Goal: Task Accomplishment & Management: Use online tool/utility

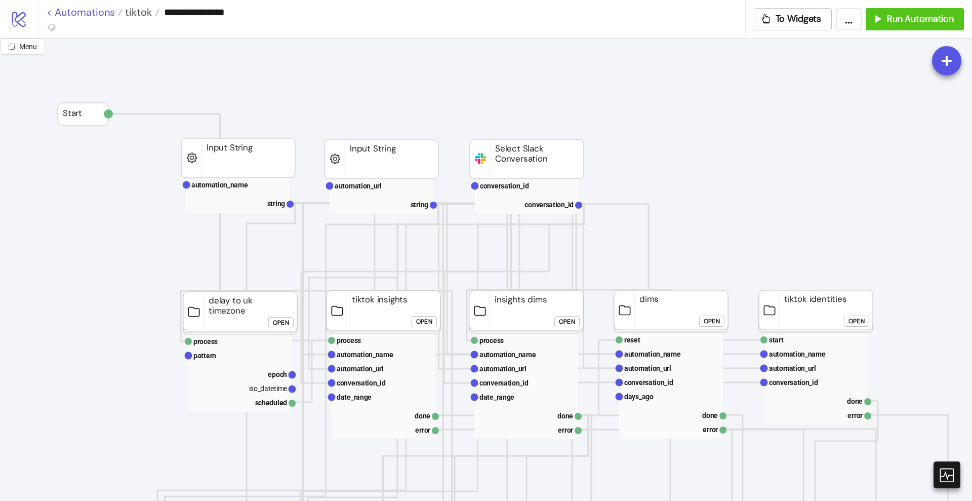
click at [105, 12] on link "< Automations" at bounding box center [85, 12] width 76 height 10
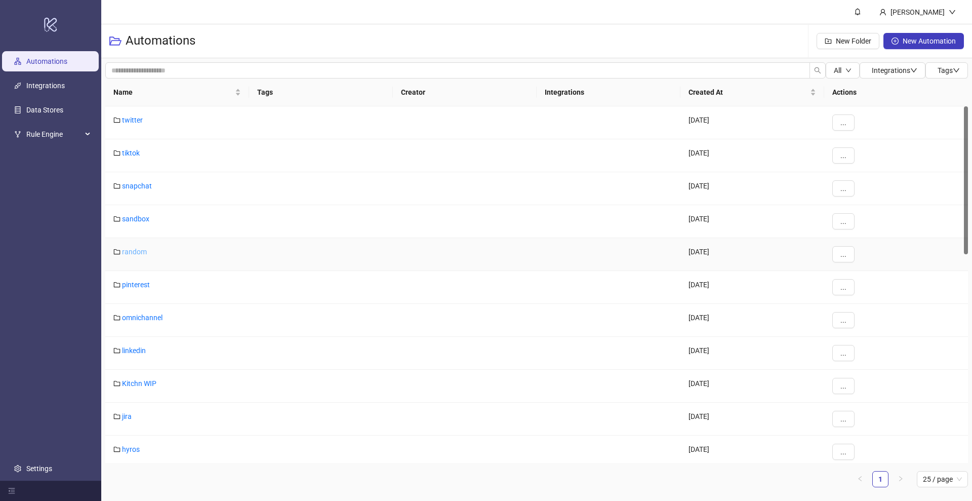
click at [134, 253] on link "random" at bounding box center [134, 252] width 25 height 8
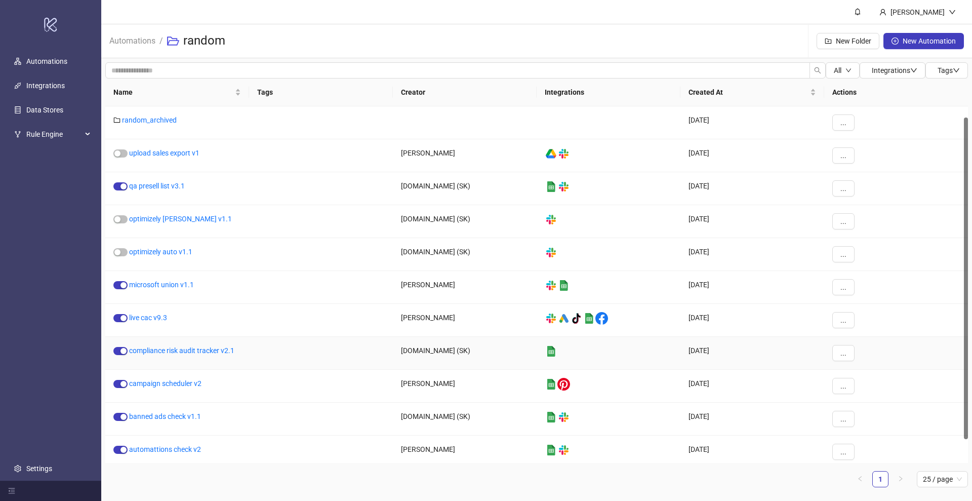
scroll to position [38, 0]
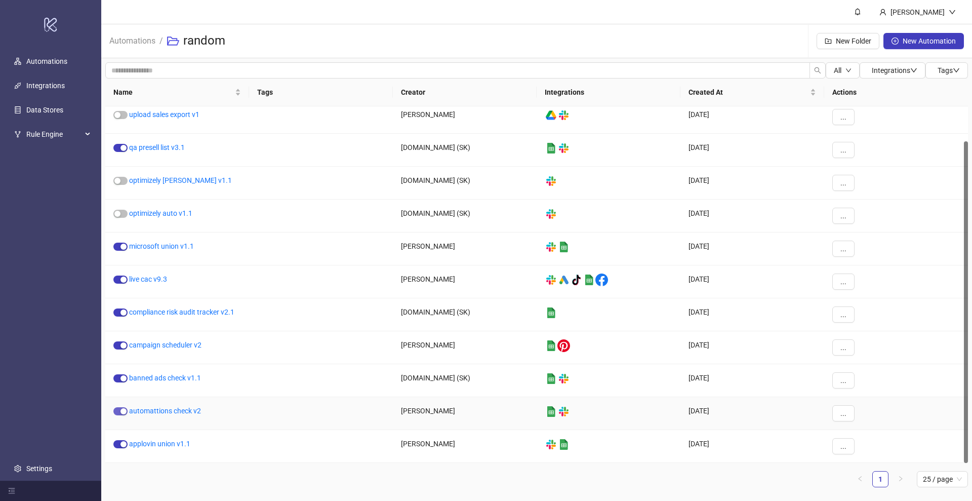
click at [117, 411] on span "button" at bounding box center [120, 411] width 14 height 8
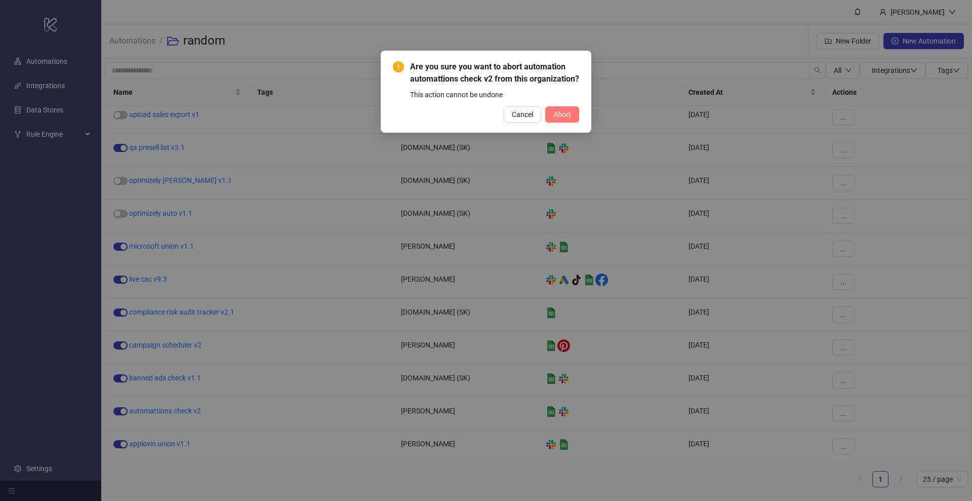
click at [564, 118] on span "Abort" at bounding box center [562, 114] width 18 height 8
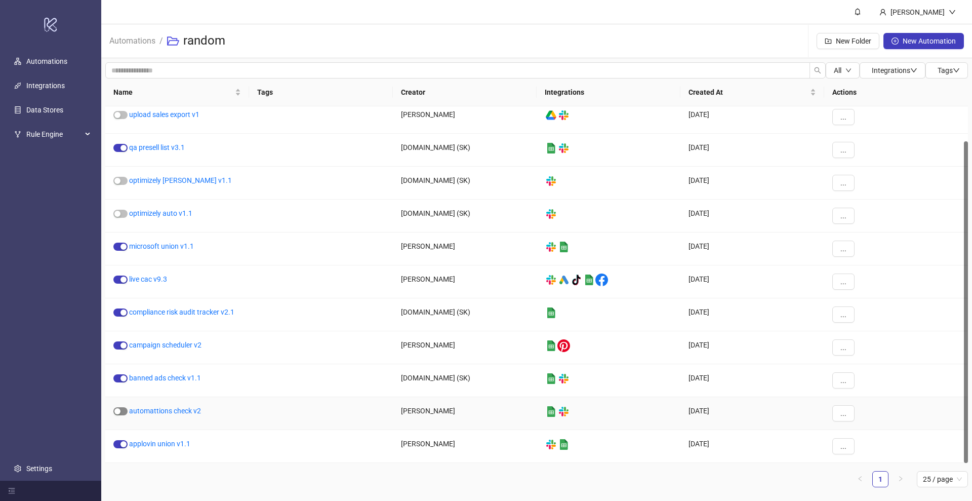
click at [124, 409] on span "button" at bounding box center [120, 411] width 14 height 8
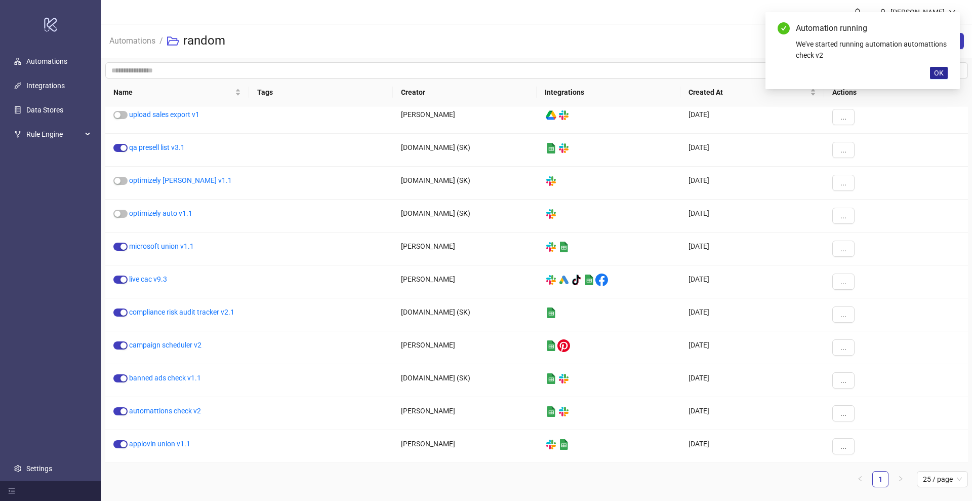
click at [938, 71] on span "OK" at bounding box center [939, 73] width 10 height 8
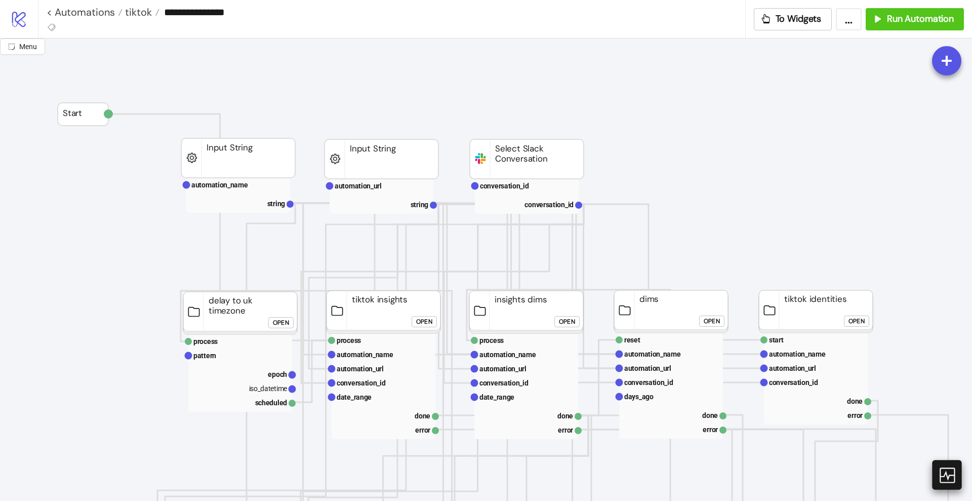
click at [946, 471] on icon at bounding box center [946, 474] width 15 height 15
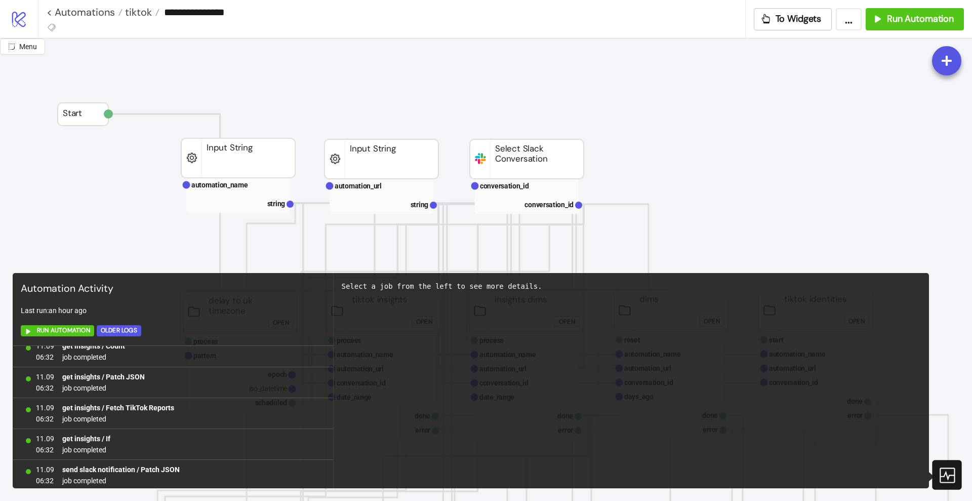
scroll to position [657, 0]
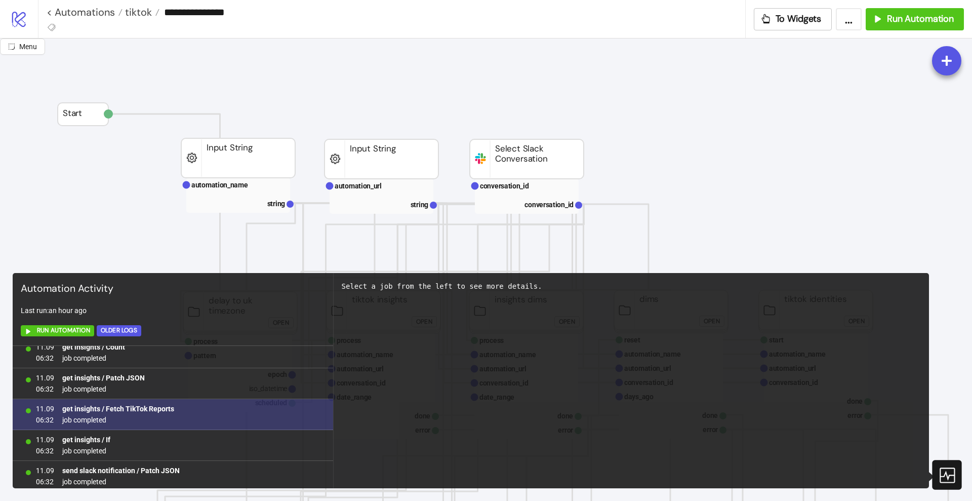
click at [146, 408] on b "get insights / Fetch TikTok Reports" at bounding box center [118, 409] width 112 height 8
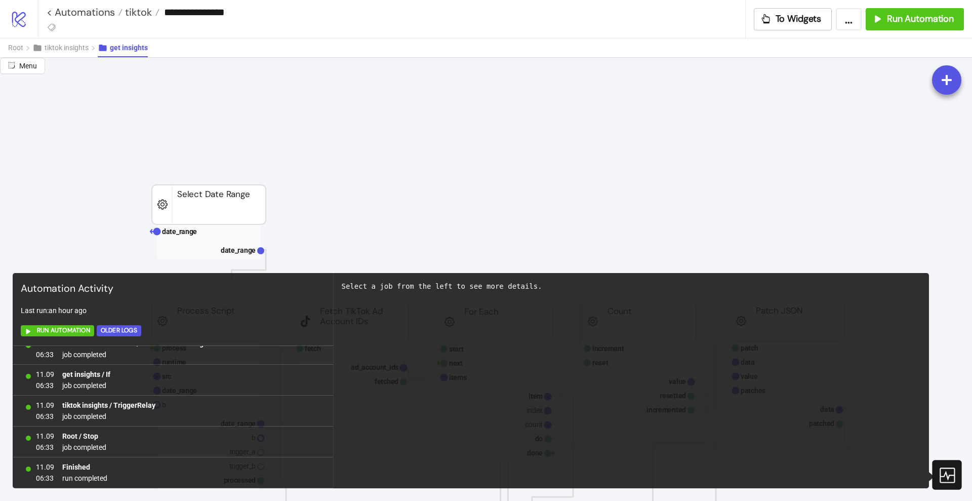
click at [947, 466] on icon at bounding box center [947, 475] width 18 height 18
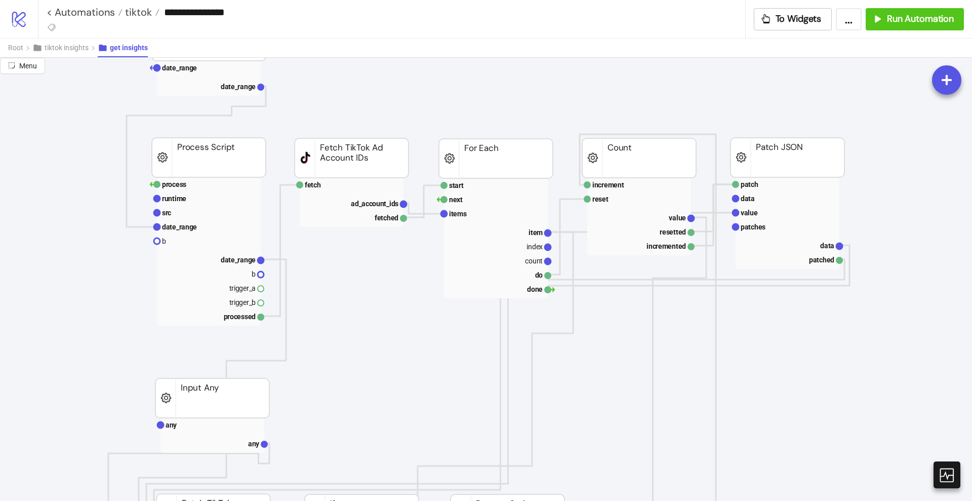
scroll to position [165, 0]
click at [378, 202] on text "ad_account_ids" at bounding box center [375, 203] width 48 height 8
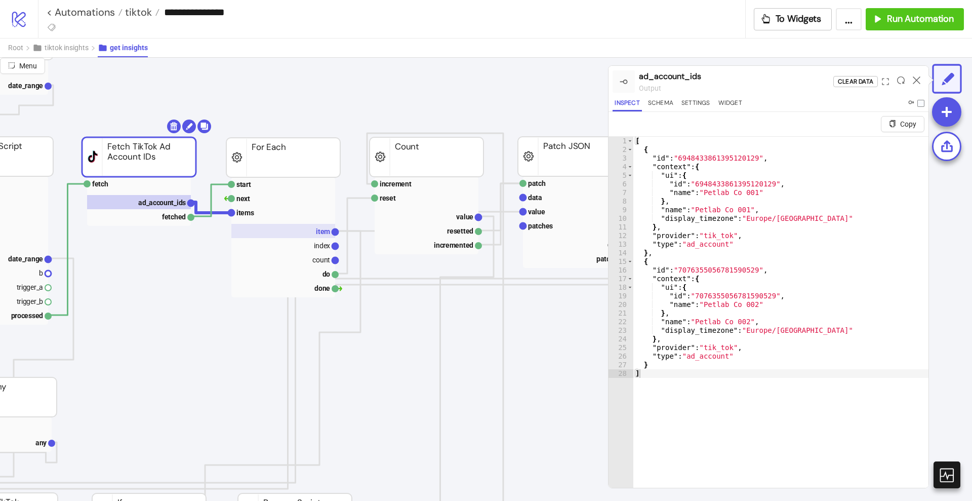
scroll to position [165, 214]
click at [300, 230] on rect at bounding box center [282, 231] width 104 height 14
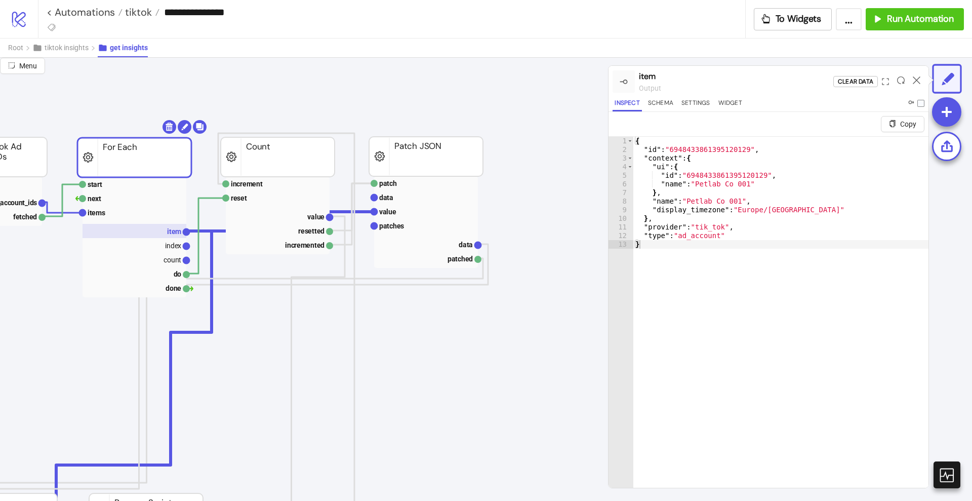
scroll to position [165, 361]
click at [453, 242] on rect at bounding box center [427, 244] width 104 height 14
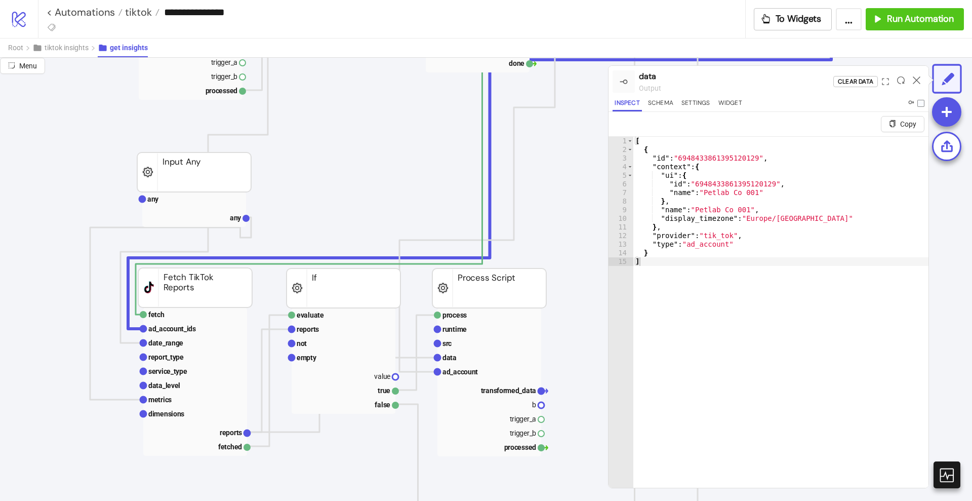
scroll to position [390, 18]
click at [221, 434] on text "reports" at bounding box center [231, 432] width 22 height 8
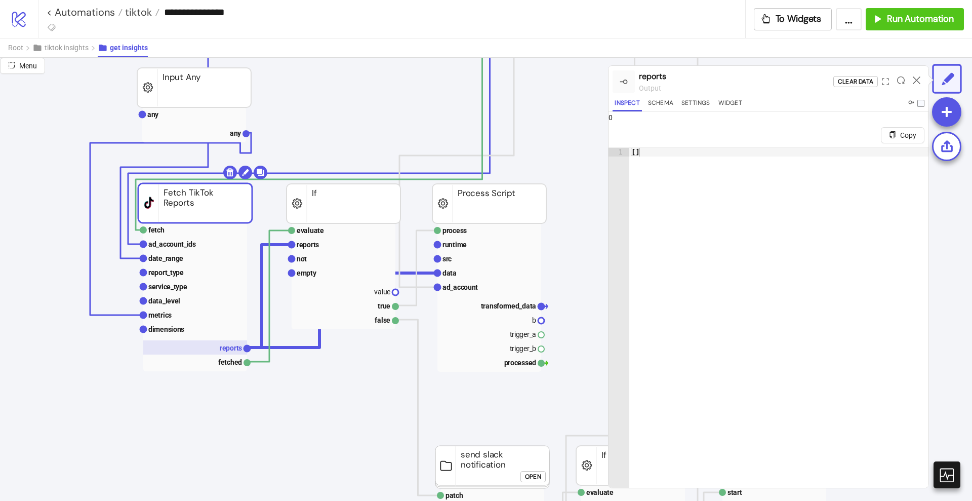
scroll to position [476, 18]
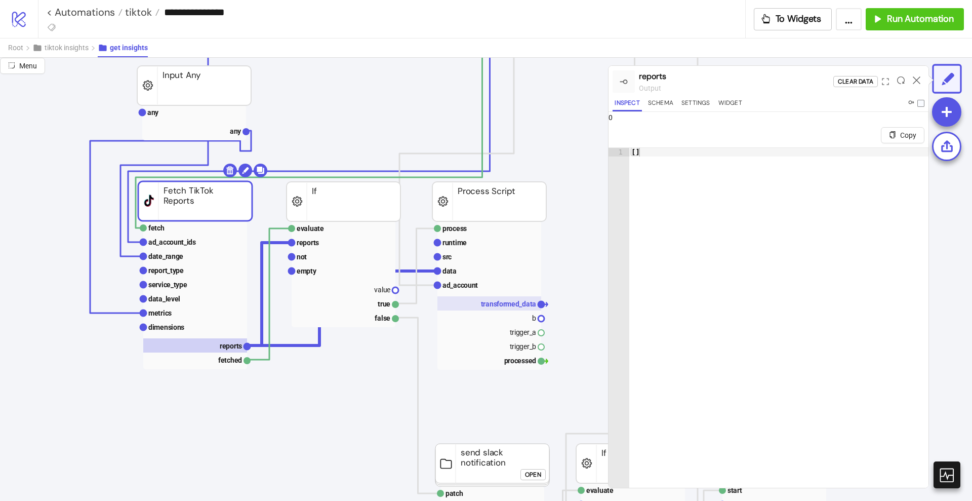
click at [505, 304] on text "transformed_data" at bounding box center [509, 304] width 56 height 8
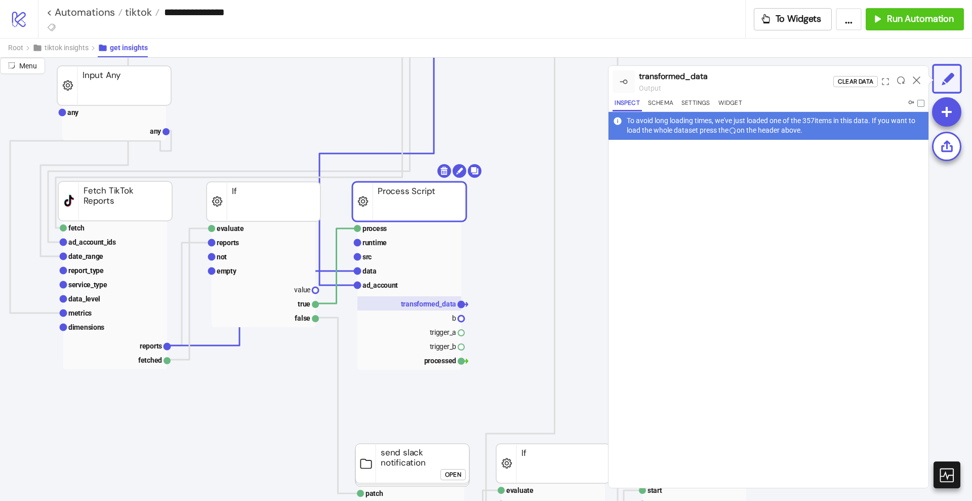
scroll to position [476, 99]
click at [294, 317] on rect at bounding box center [263, 317] width 104 height 14
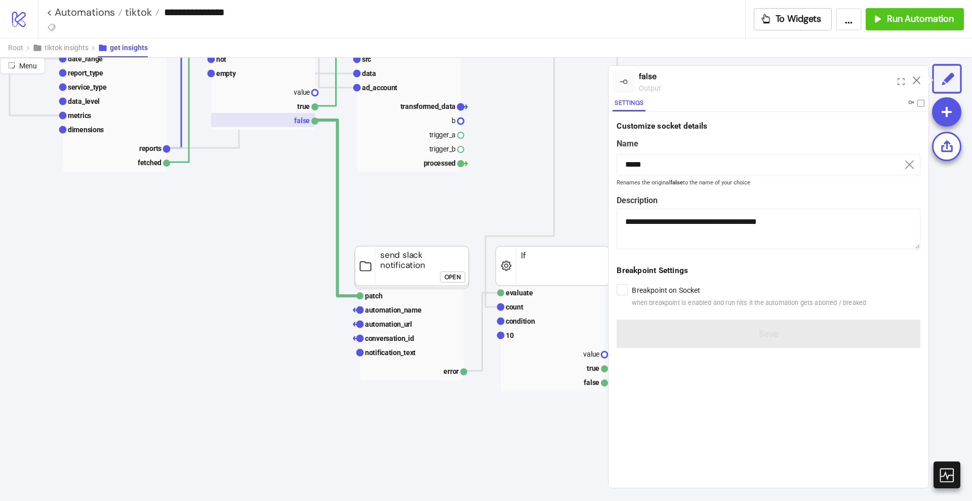
scroll to position [673, 99]
click at [390, 350] on text "notification_text" at bounding box center [390, 352] width 51 height 8
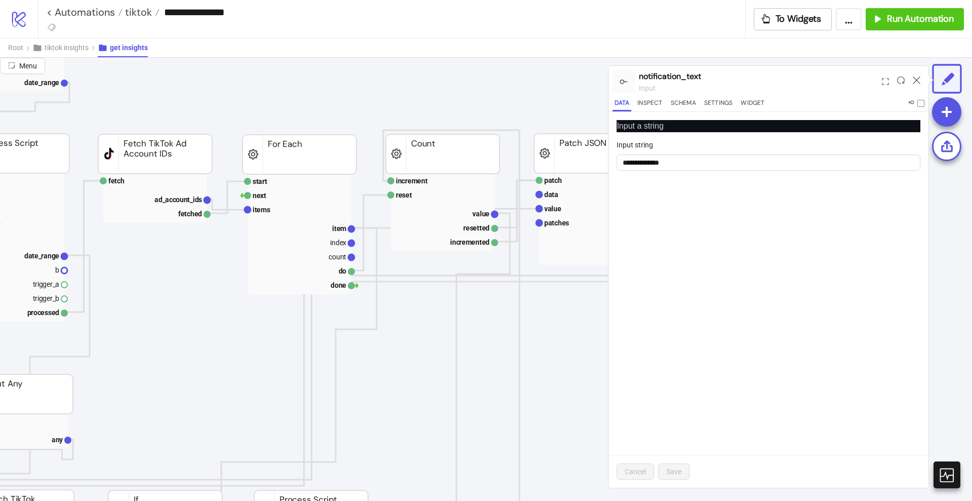
scroll to position [169, 199]
click at [414, 197] on rect at bounding box center [440, 194] width 104 height 14
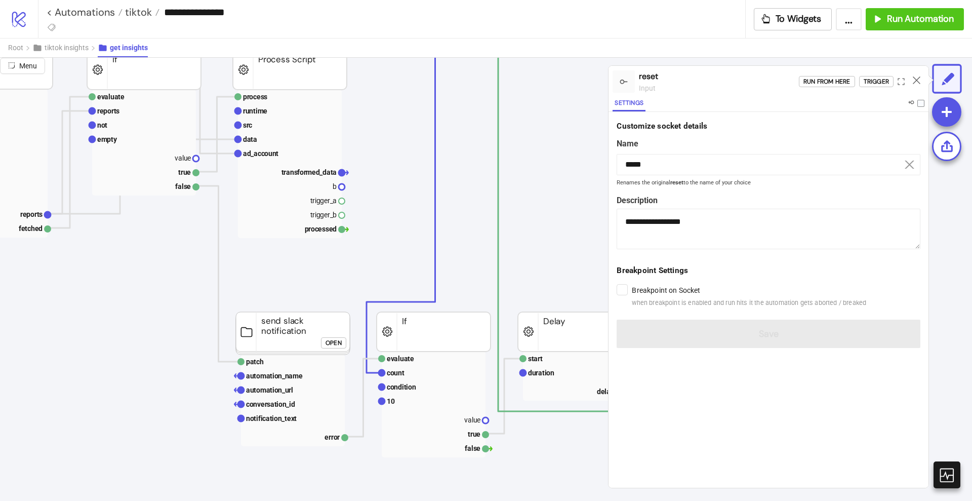
scroll to position [608, 219]
click at [409, 396] on rect at bounding box center [432, 401] width 104 height 14
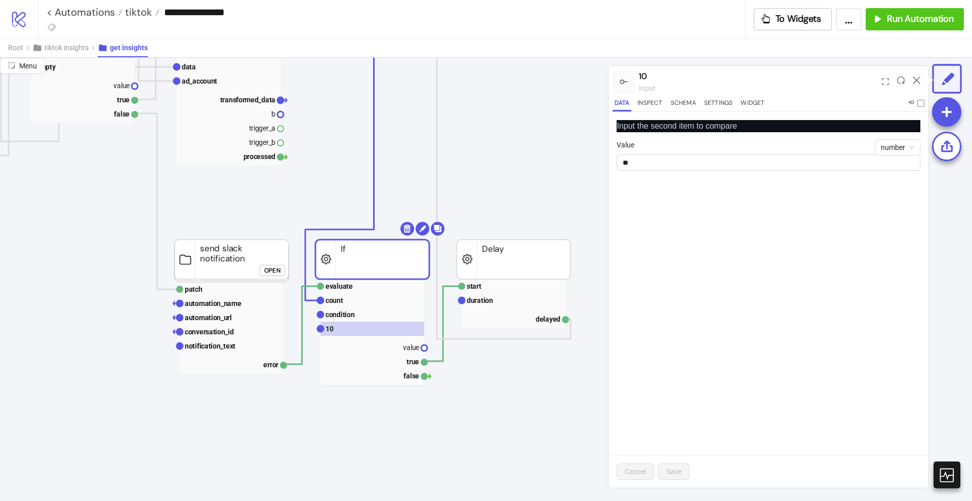
scroll to position [681, 279]
drag, startPoint x: 651, startPoint y: 160, endPoint x: 613, endPoint y: 156, distance: 38.6
click at [613, 156] on div "Input the second item to compare number Value ** Cancel Save" at bounding box center [769, 300] width 320 height 376
click at [366, 315] on rect at bounding box center [373, 314] width 104 height 14
click at [344, 334] on rect at bounding box center [373, 328] width 104 height 14
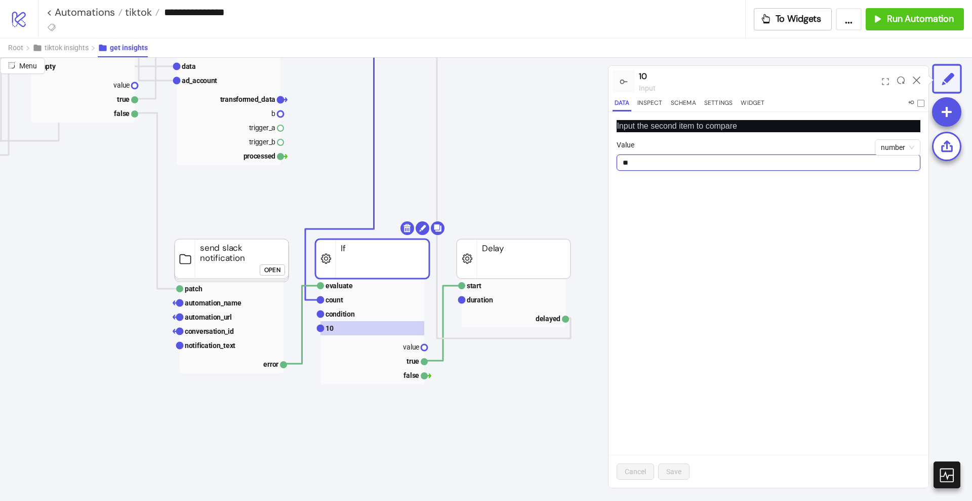
drag, startPoint x: 633, startPoint y: 163, endPoint x: 609, endPoint y: 163, distance: 23.8
click at [609, 163] on div "Input the second item to compare number Value ** Cancel Save" at bounding box center [769, 300] width 320 height 376
type input "*"
click at [665, 465] on button "Save" at bounding box center [673, 471] width 31 height 16
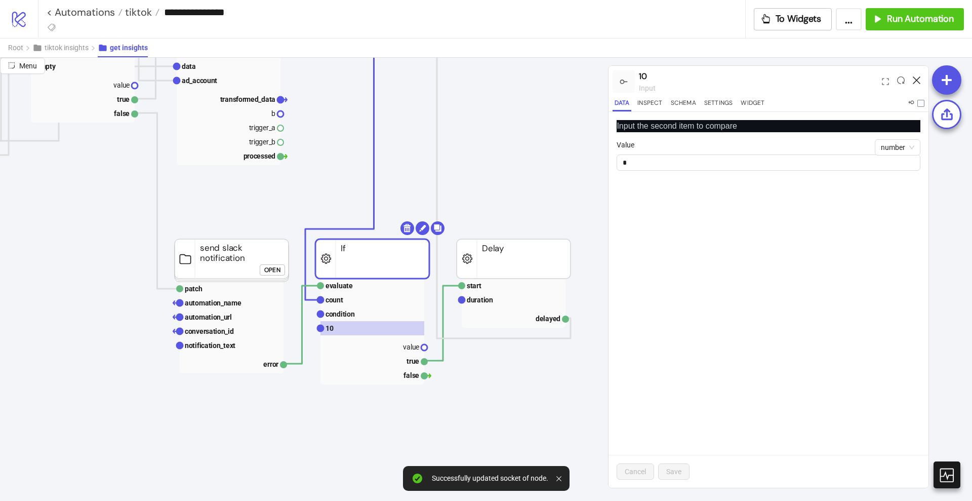
click at [918, 77] on icon at bounding box center [917, 80] width 8 height 8
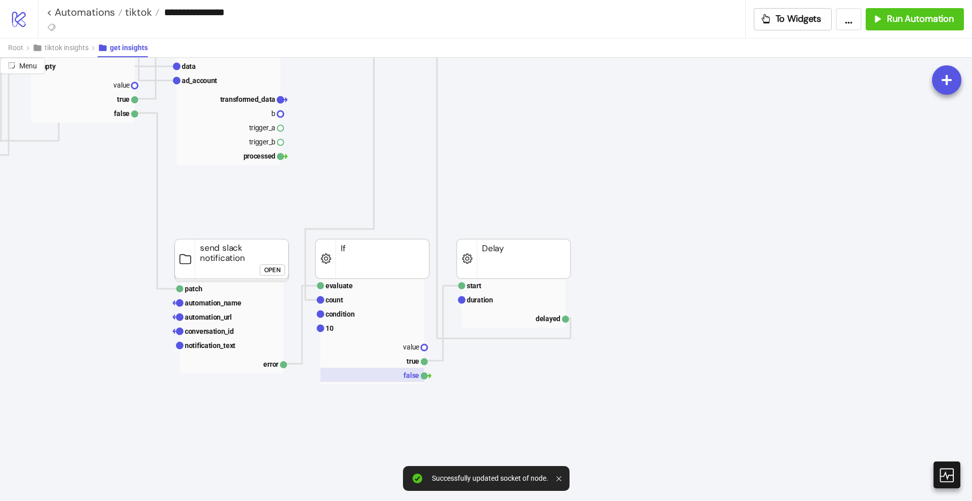
click at [412, 375] on rect at bounding box center [373, 375] width 104 height 14
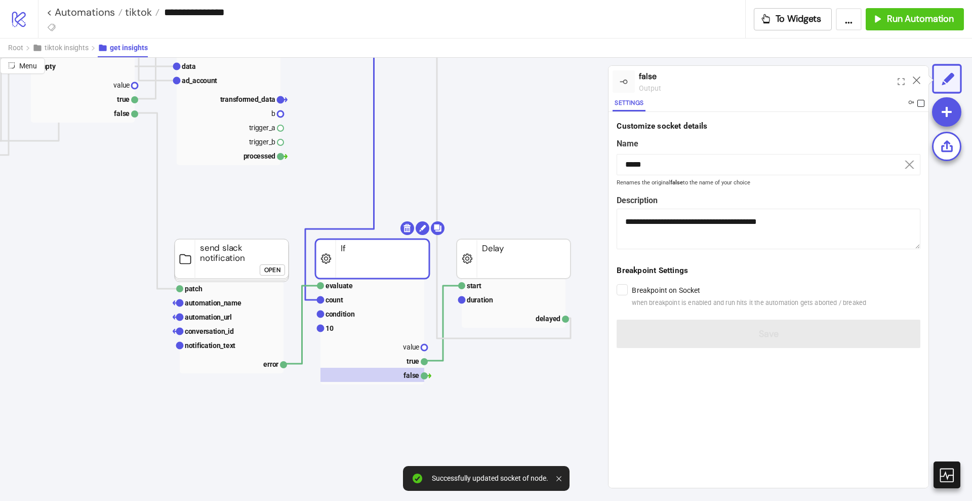
click at [920, 102] on span at bounding box center [921, 103] width 7 height 7
click at [918, 80] on icon at bounding box center [917, 80] width 8 height 8
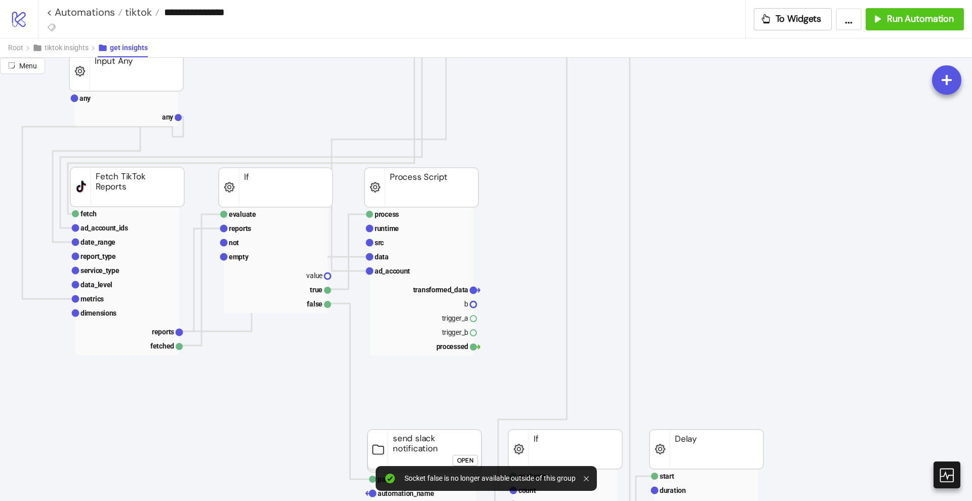
scroll to position [490, 86]
click at [303, 295] on rect at bounding box center [276, 289] width 104 height 14
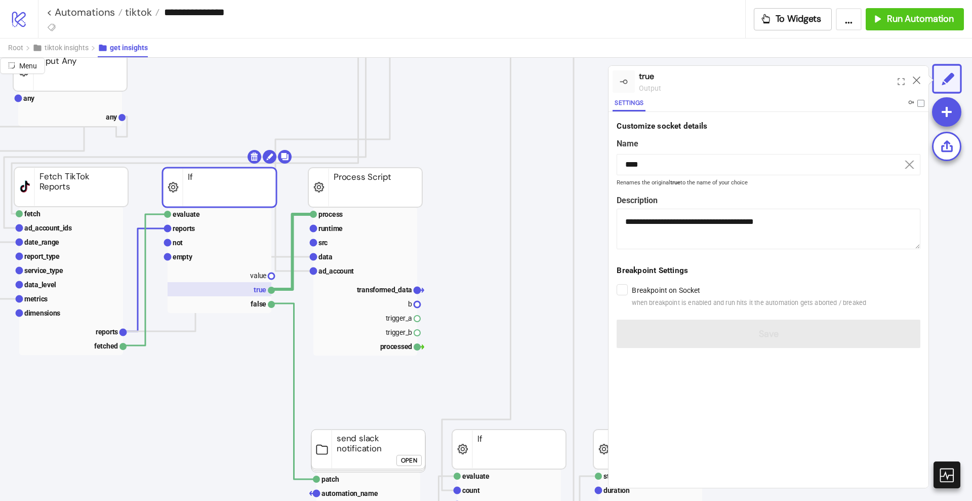
scroll to position [490, 144]
click at [376, 289] on text "transformed_data" at bounding box center [383, 290] width 56 height 8
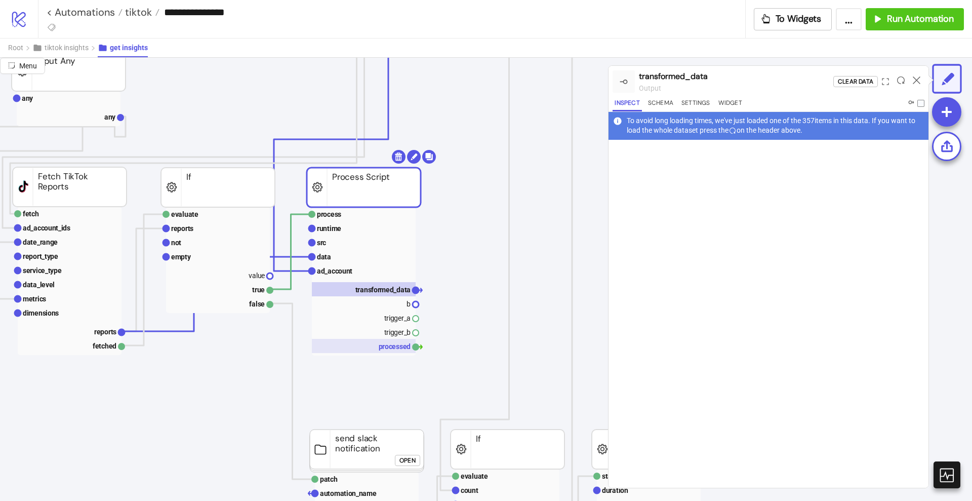
click at [385, 342] on rect at bounding box center [364, 346] width 104 height 14
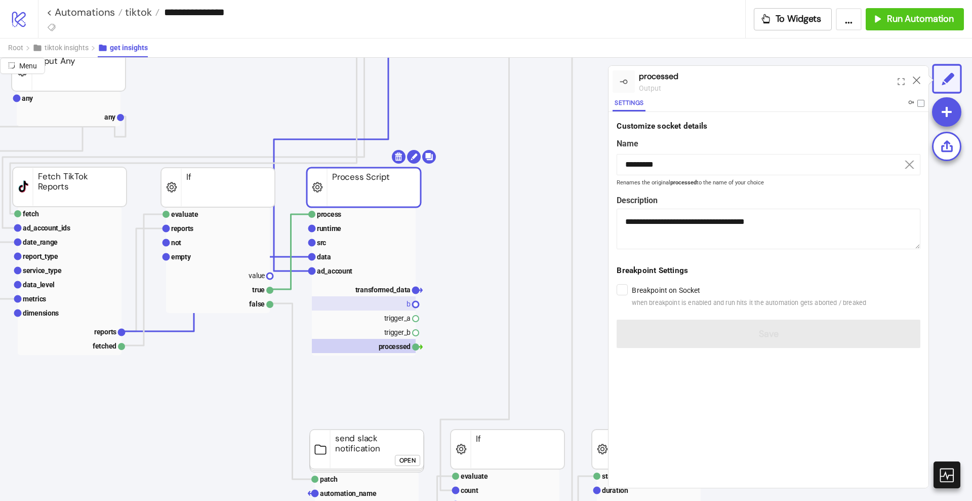
click at [380, 296] on rect at bounding box center [364, 303] width 104 height 14
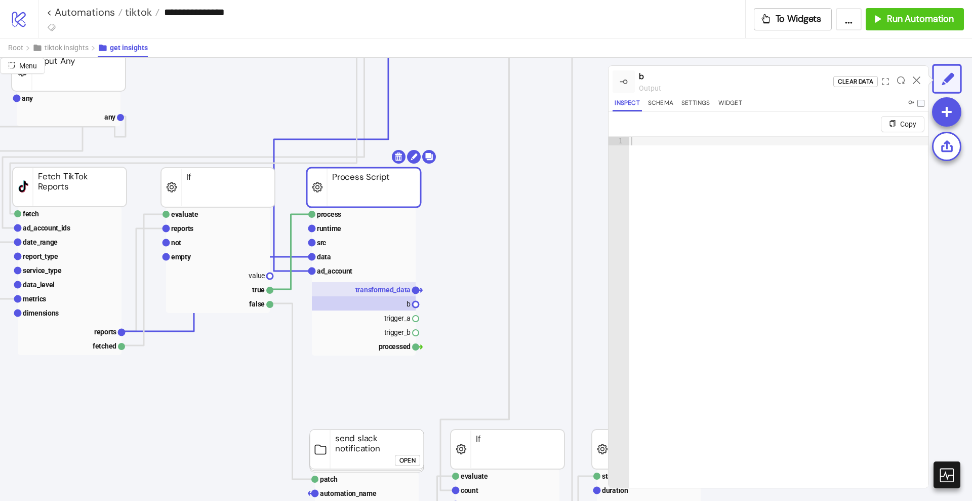
click at [379, 294] on rect at bounding box center [364, 289] width 104 height 14
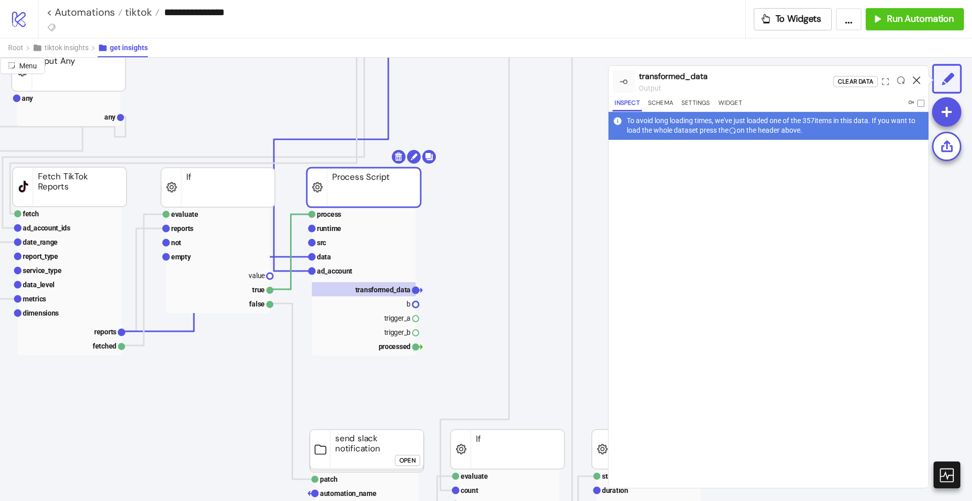
click at [916, 82] on icon at bounding box center [917, 80] width 8 height 8
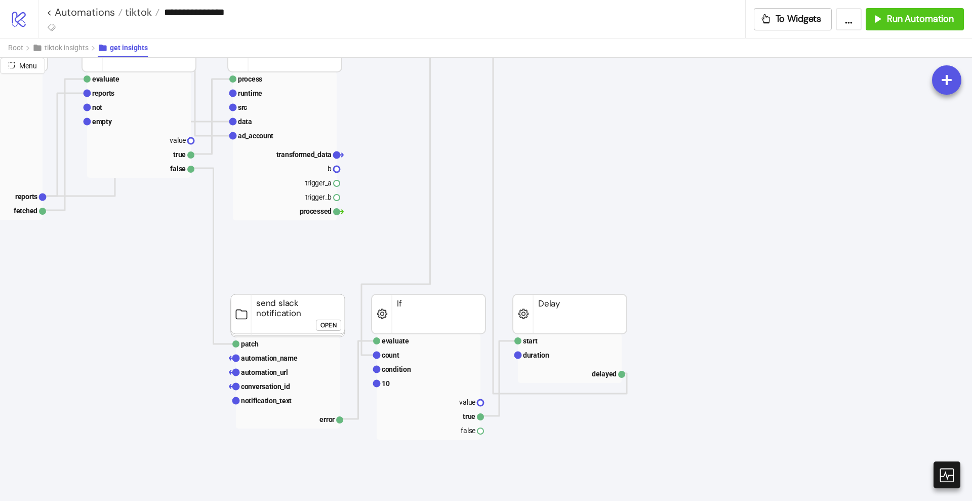
scroll to position [628, 225]
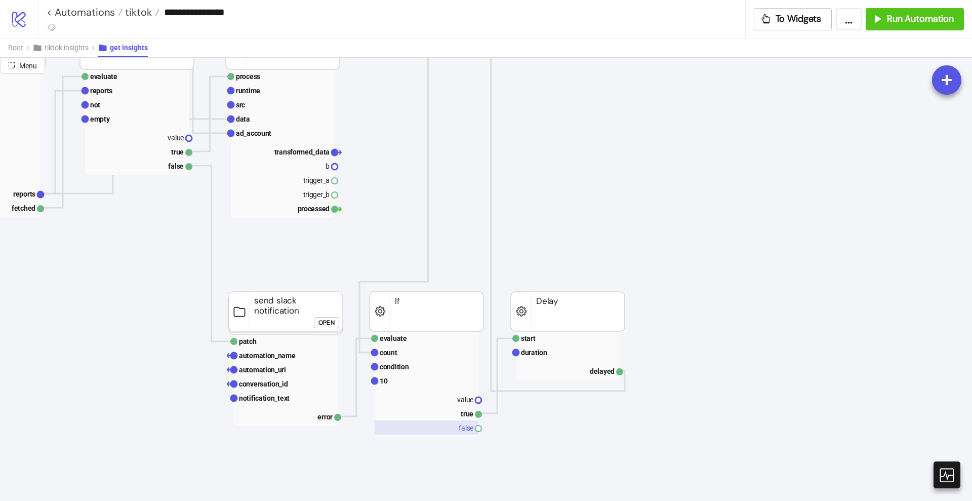
click at [460, 430] on rect at bounding box center [427, 427] width 104 height 14
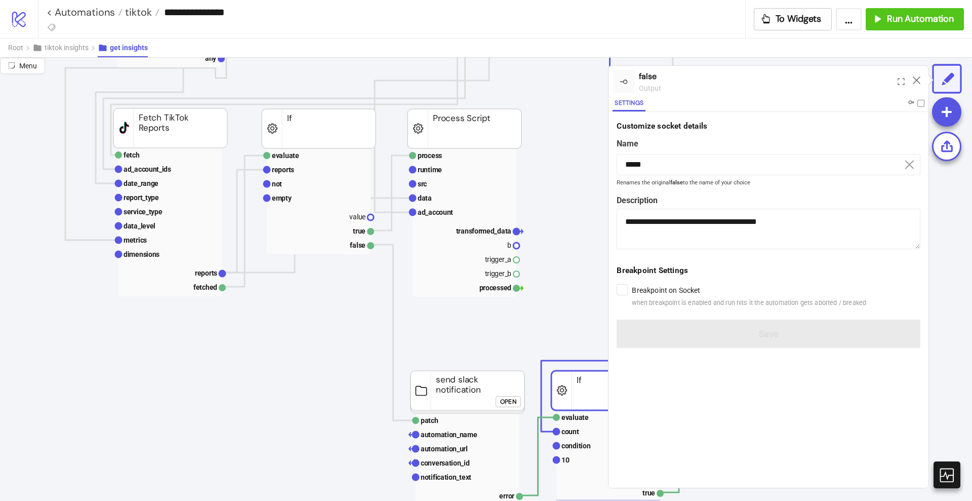
scroll to position [549, 35]
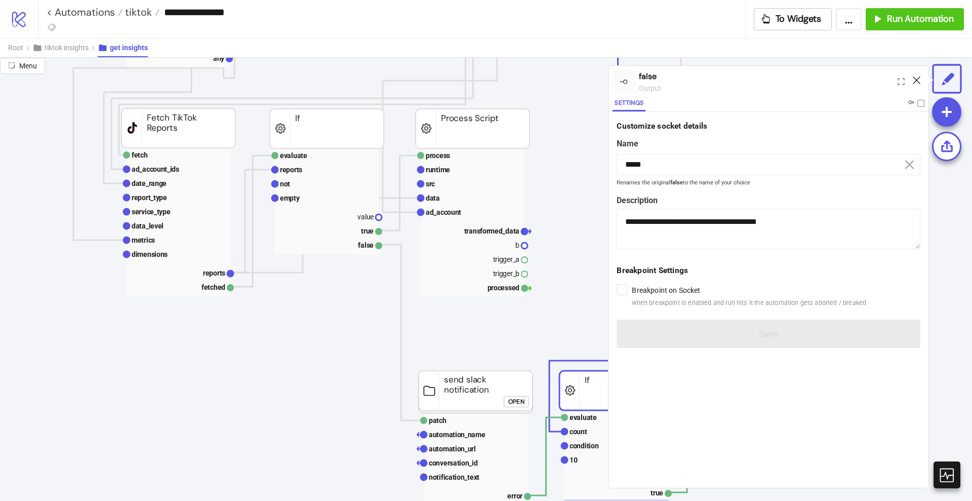
click at [915, 80] on icon at bounding box center [917, 80] width 8 height 8
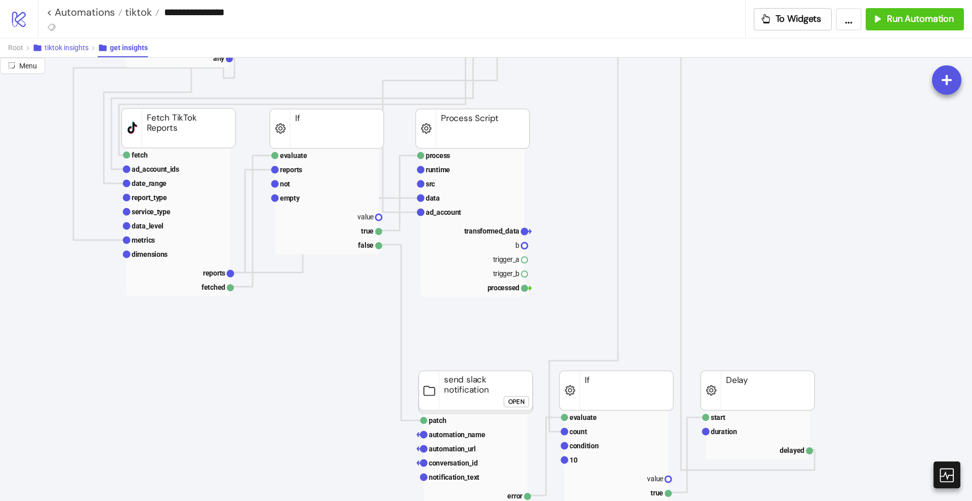
click at [80, 46] on span "tiktok insights" at bounding box center [67, 48] width 44 height 8
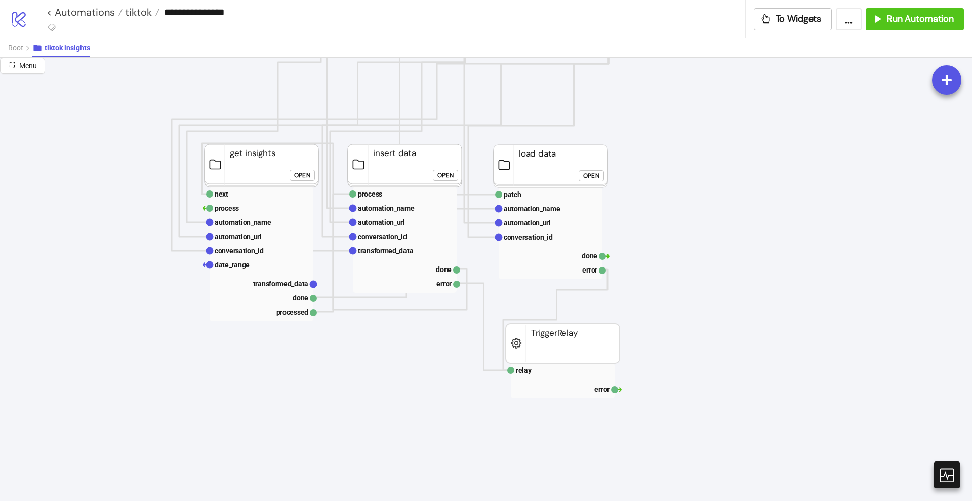
scroll to position [111, 35]
click at [280, 287] on text "transformed_data" at bounding box center [281, 283] width 56 height 8
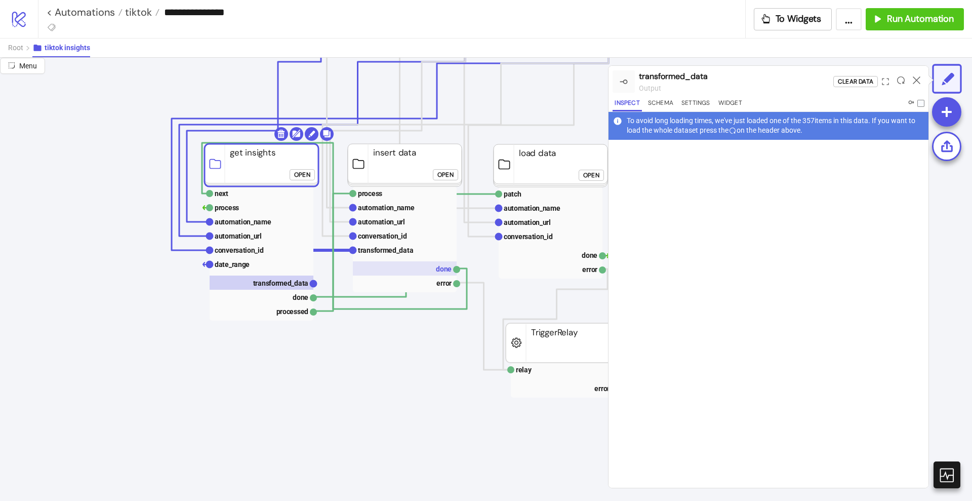
click at [435, 268] on rect at bounding box center [405, 268] width 104 height 14
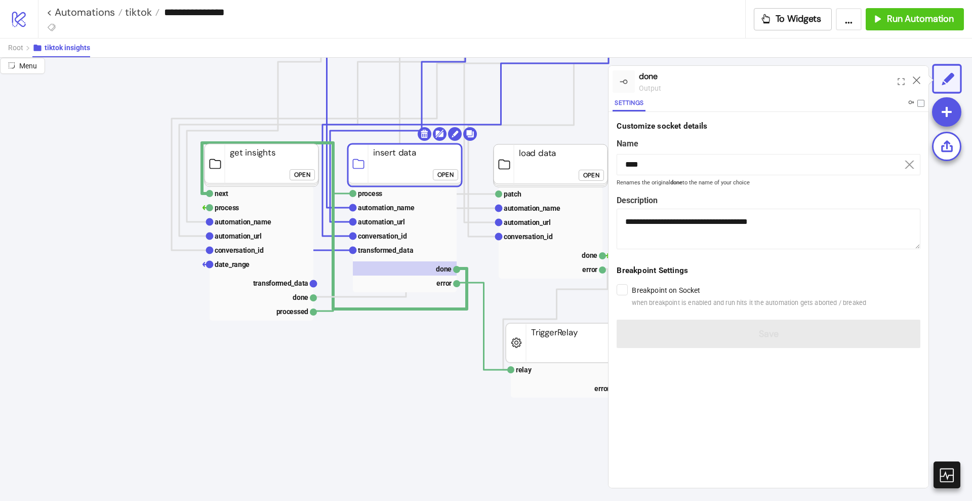
click at [295, 177] on div "Open" at bounding box center [302, 175] width 16 height 12
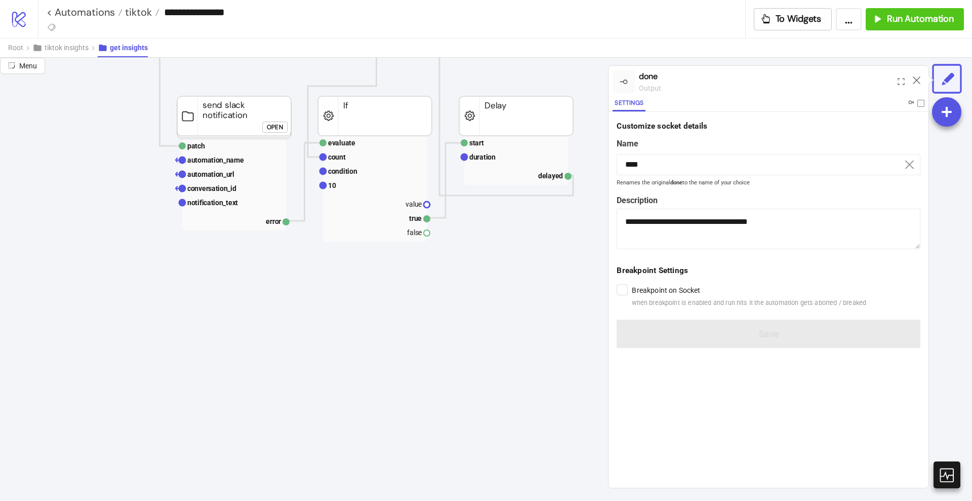
scroll to position [825, 282]
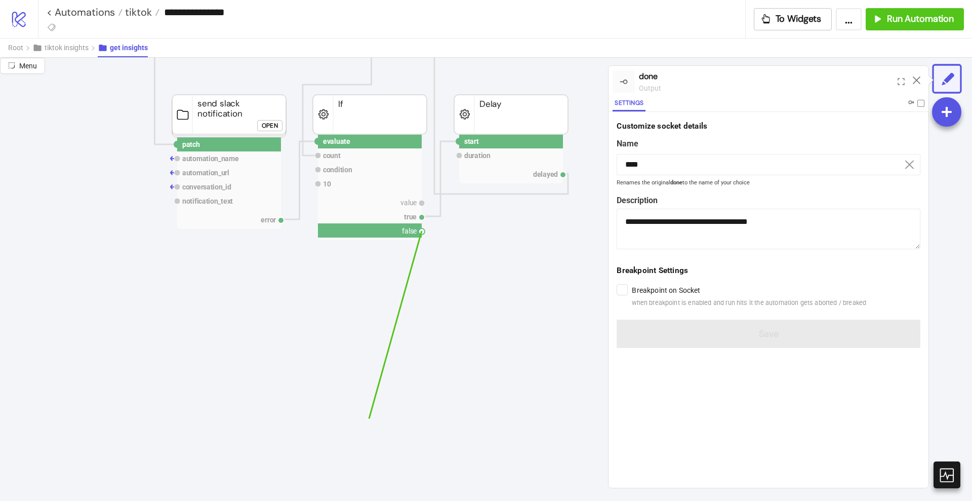
drag, startPoint x: 422, startPoint y: 232, endPoint x: 247, endPoint y: 366, distance: 220.8
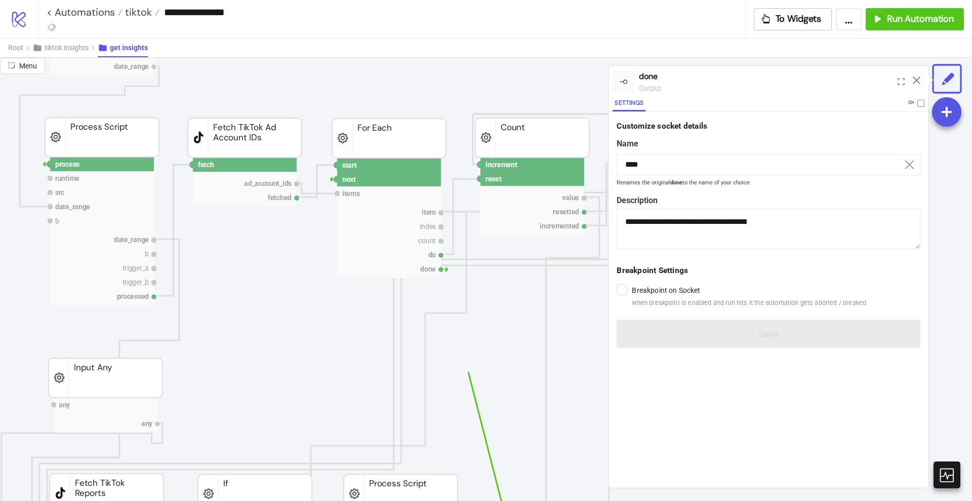
scroll to position [179, 107]
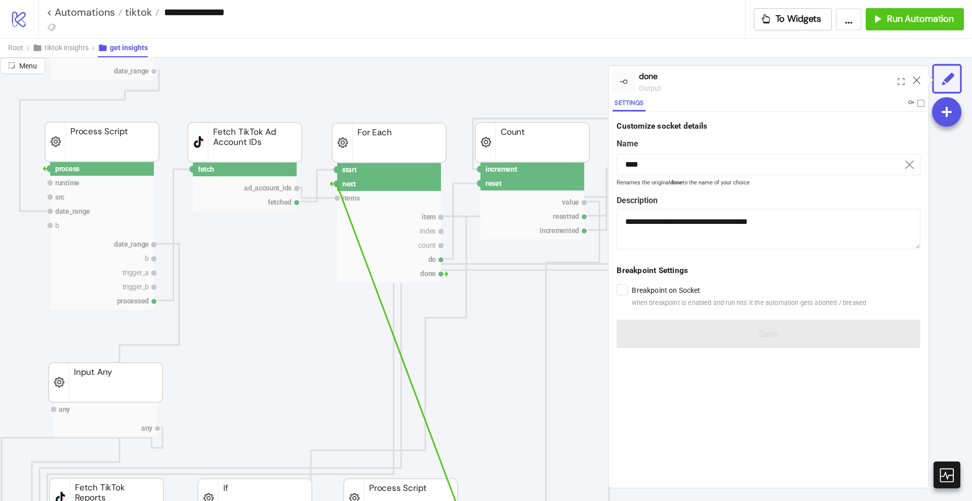
click at [337, 184] on circle at bounding box center [337, 184] width 6 height 6
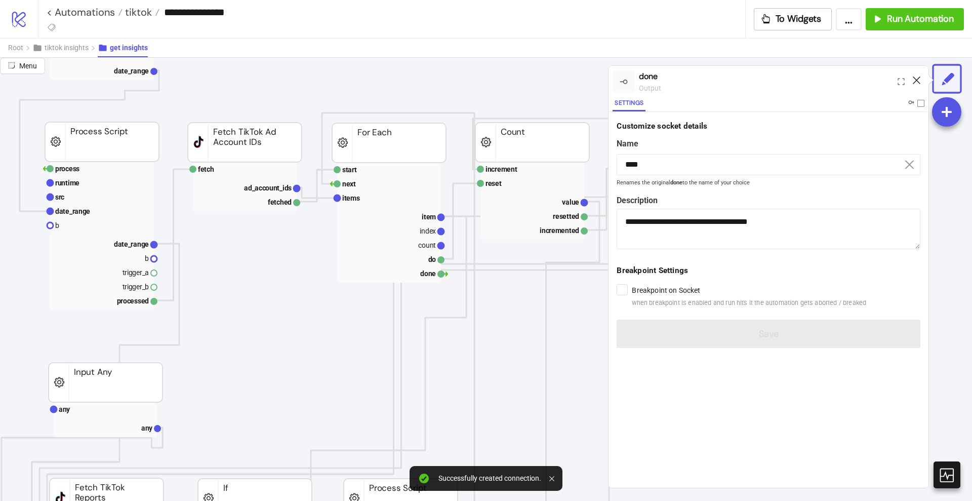
click at [917, 77] on icon at bounding box center [917, 80] width 8 height 8
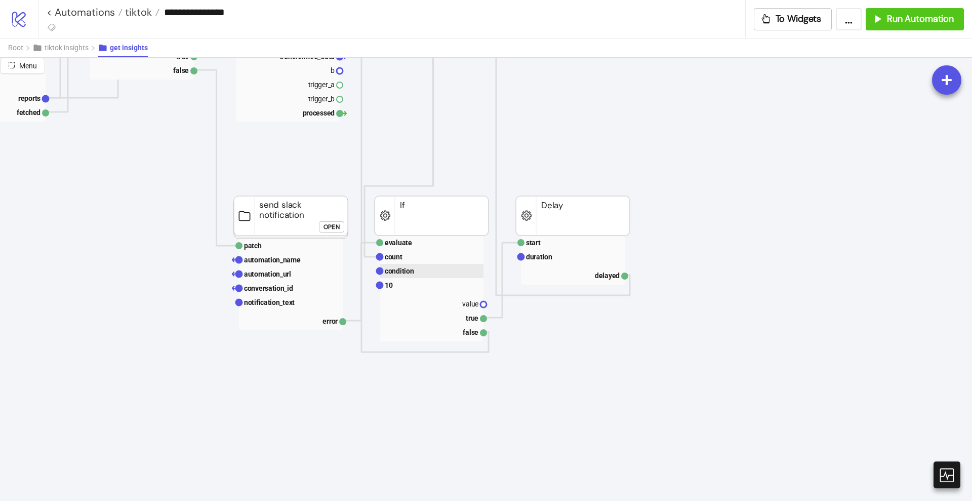
scroll to position [724, 222]
click at [384, 286] on text "10" at bounding box center [387, 285] width 8 height 8
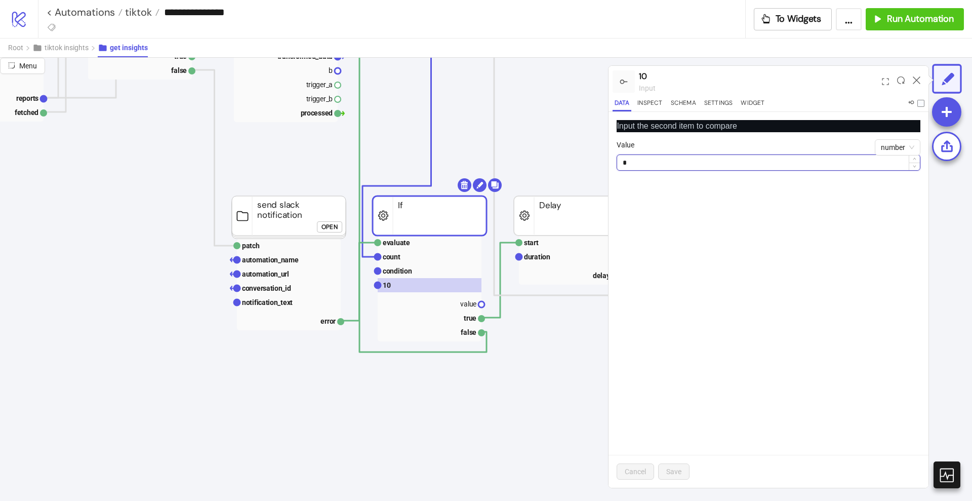
click at [628, 165] on input "*" at bounding box center [768, 162] width 303 height 15
click at [713, 105] on button "Settings" at bounding box center [718, 105] width 33 height 14
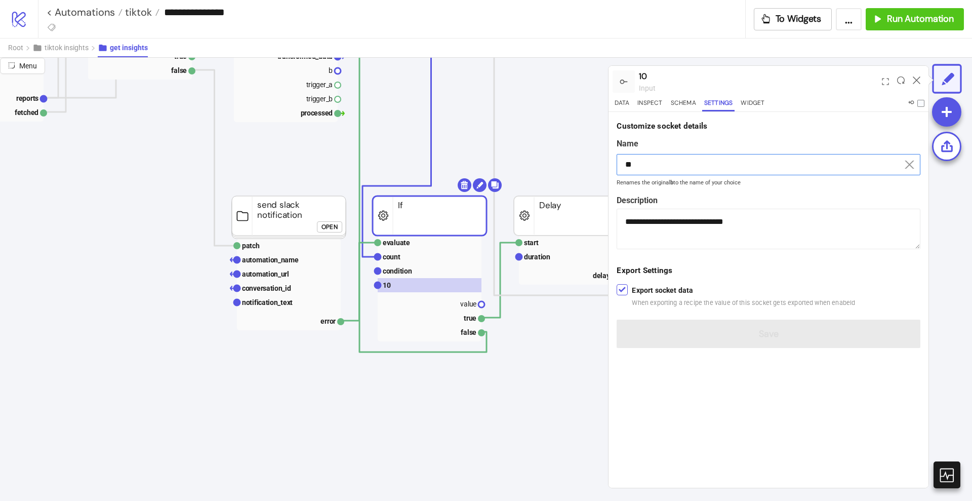
click at [640, 168] on input "**" at bounding box center [769, 164] width 304 height 21
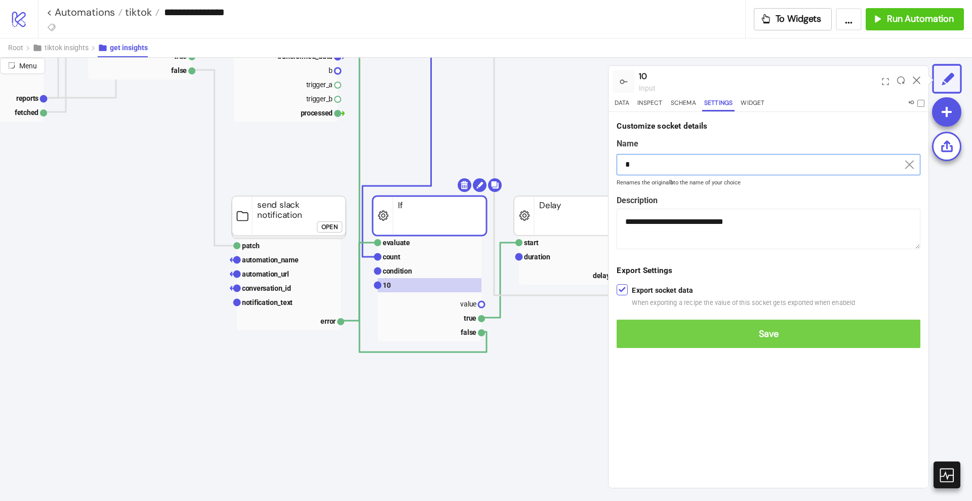
type input "*"
click at [719, 344] on button "Save" at bounding box center [769, 334] width 304 height 28
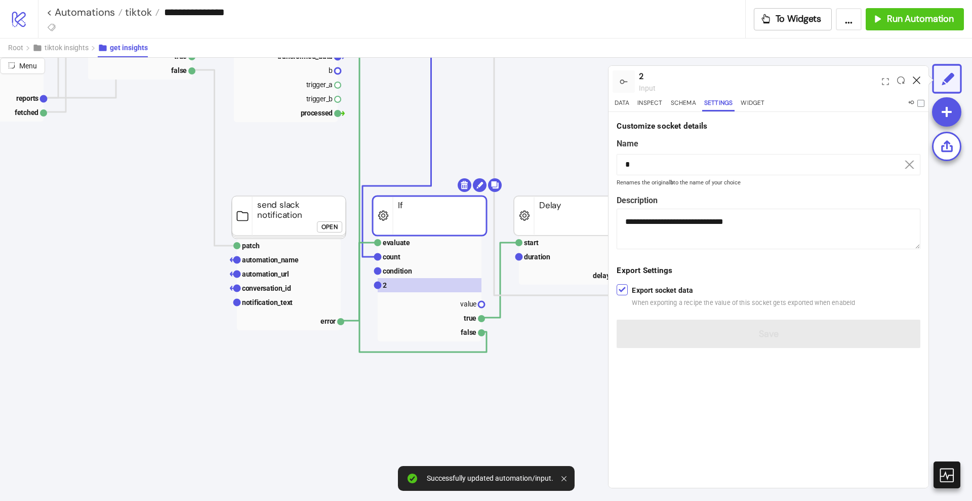
click at [918, 81] on icon at bounding box center [917, 80] width 8 height 8
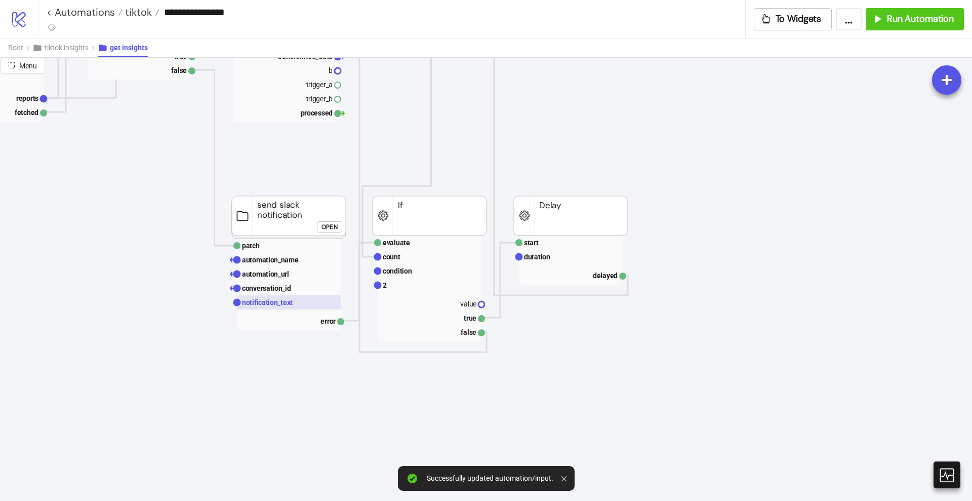
click at [293, 300] on rect at bounding box center [289, 302] width 104 height 14
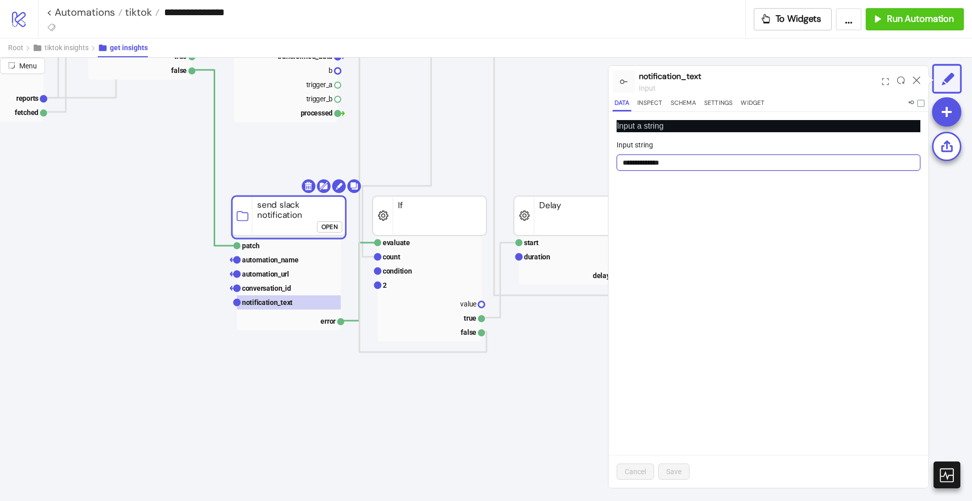
click at [687, 155] on input "**********" at bounding box center [769, 162] width 304 height 16
click at [662, 167] on input "**********" at bounding box center [769, 162] width 304 height 16
click at [673, 164] on input "**********" at bounding box center [769, 162] width 304 height 16
type input "*"
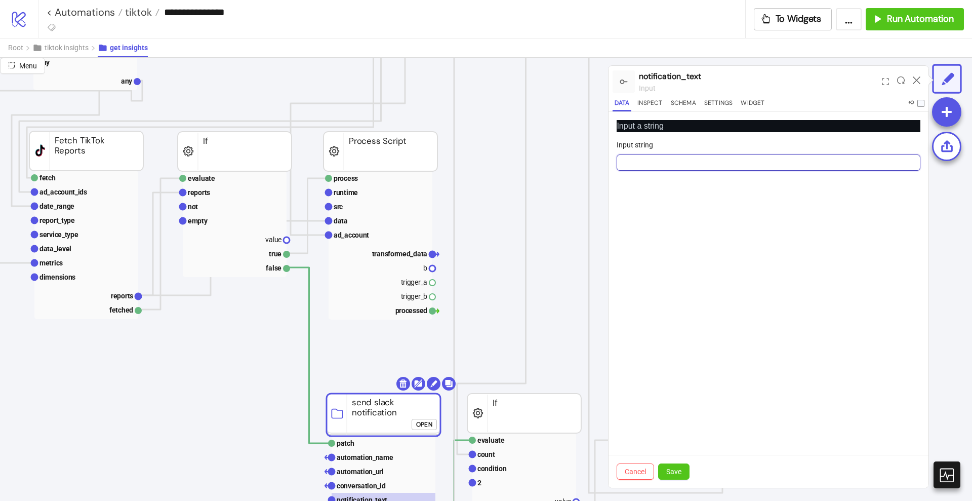
scroll to position [526, 127]
type input "**********"
click at [673, 469] on span "Save" at bounding box center [673, 471] width 15 height 8
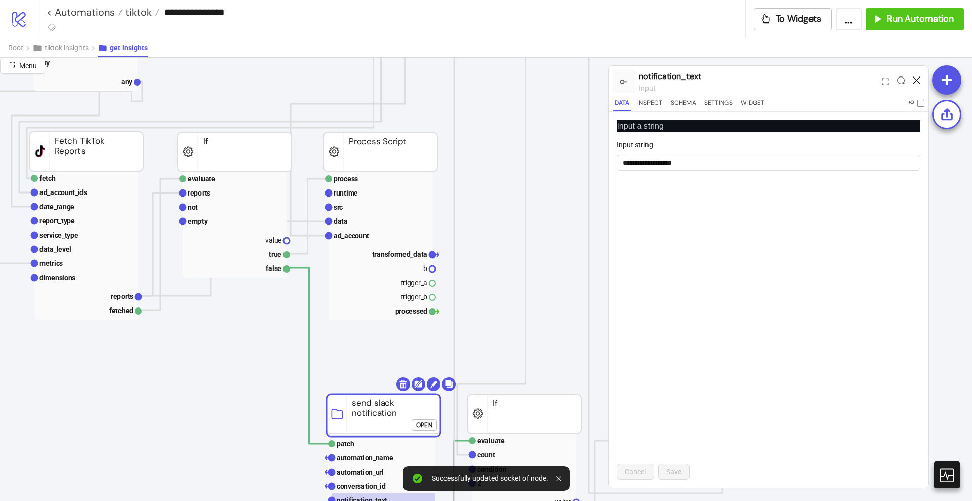
click at [918, 82] on icon at bounding box center [917, 80] width 8 height 8
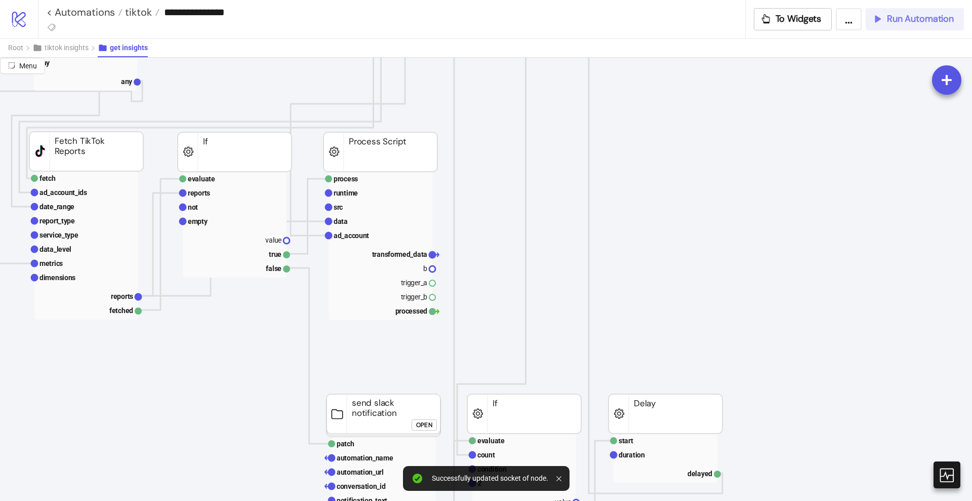
click at [892, 21] on span "Run Automation" at bounding box center [920, 19] width 67 height 12
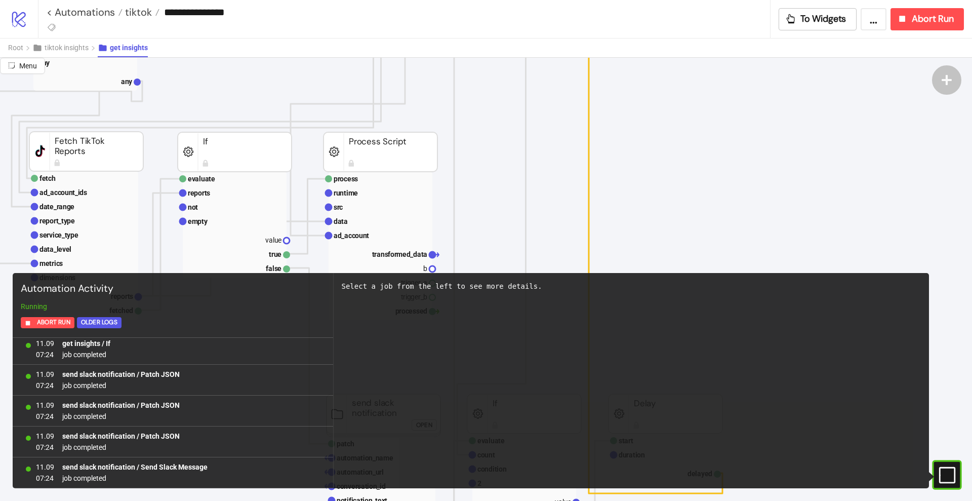
scroll to position [344, 0]
click at [82, 12] on link "< Automations" at bounding box center [85, 12] width 76 height 10
